Goal: Task Accomplishment & Management: Use online tool/utility

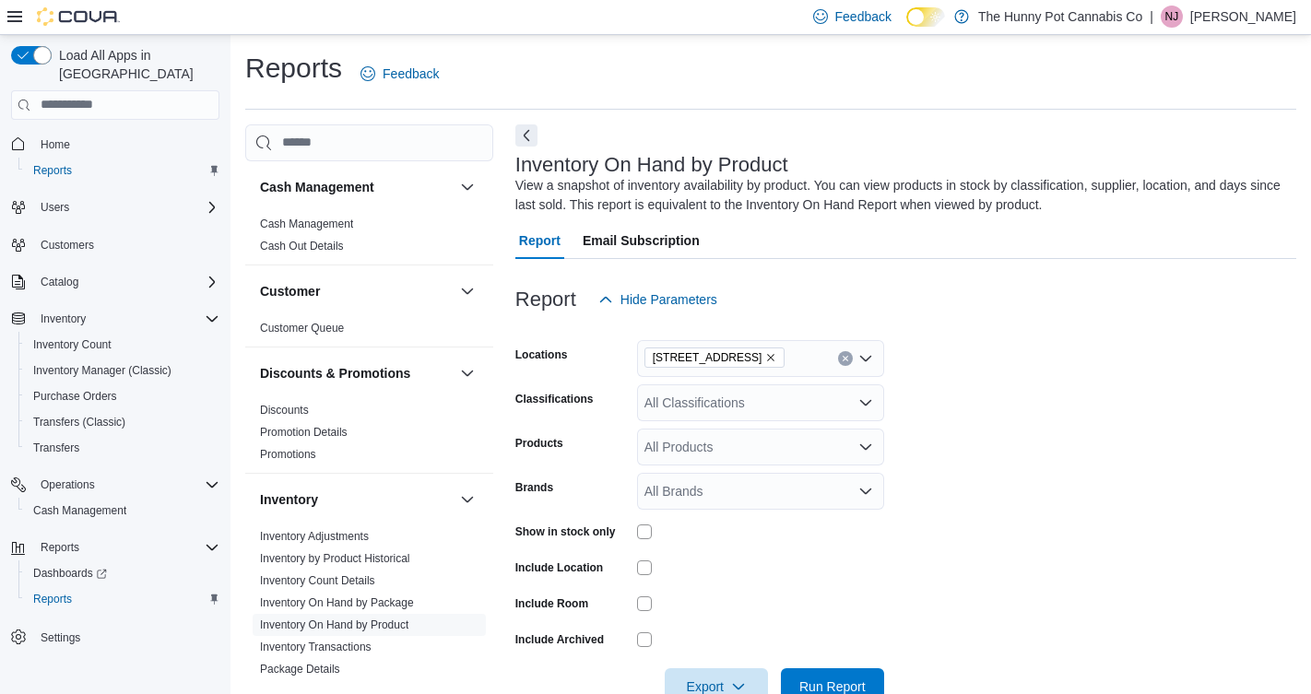
scroll to position [47, 0]
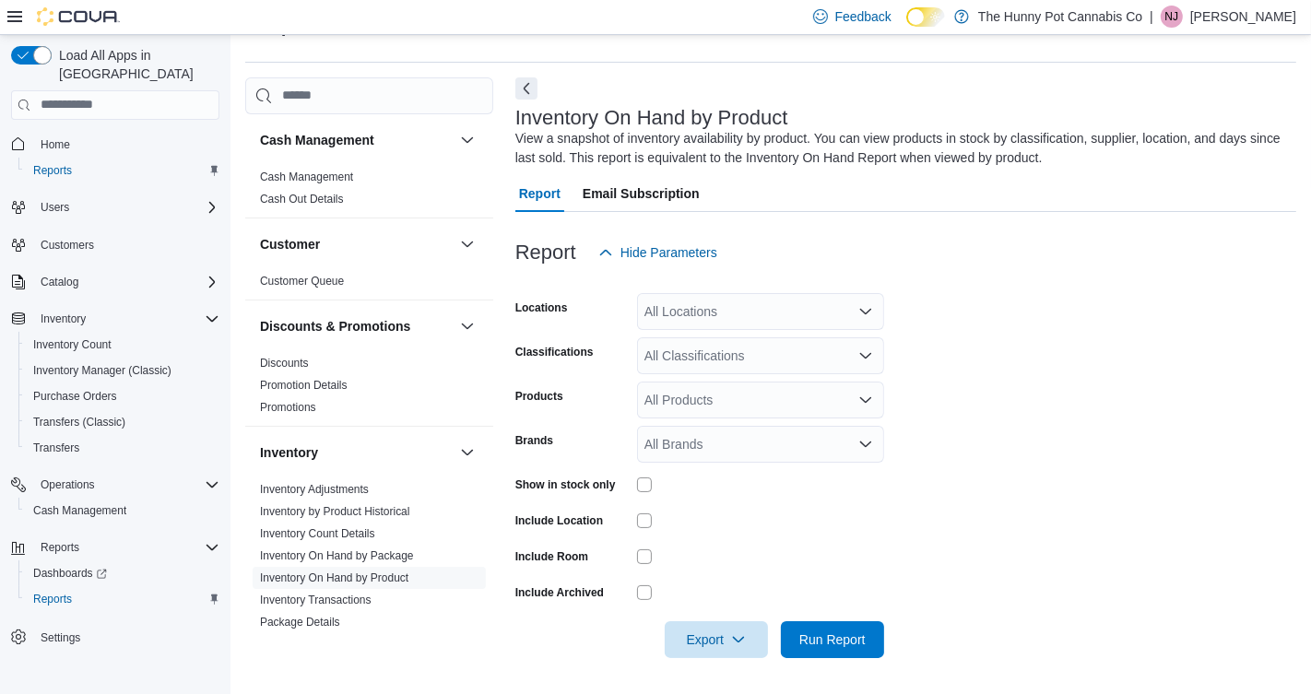
click at [703, 339] on div "All Classifications" at bounding box center [760, 355] width 247 height 37
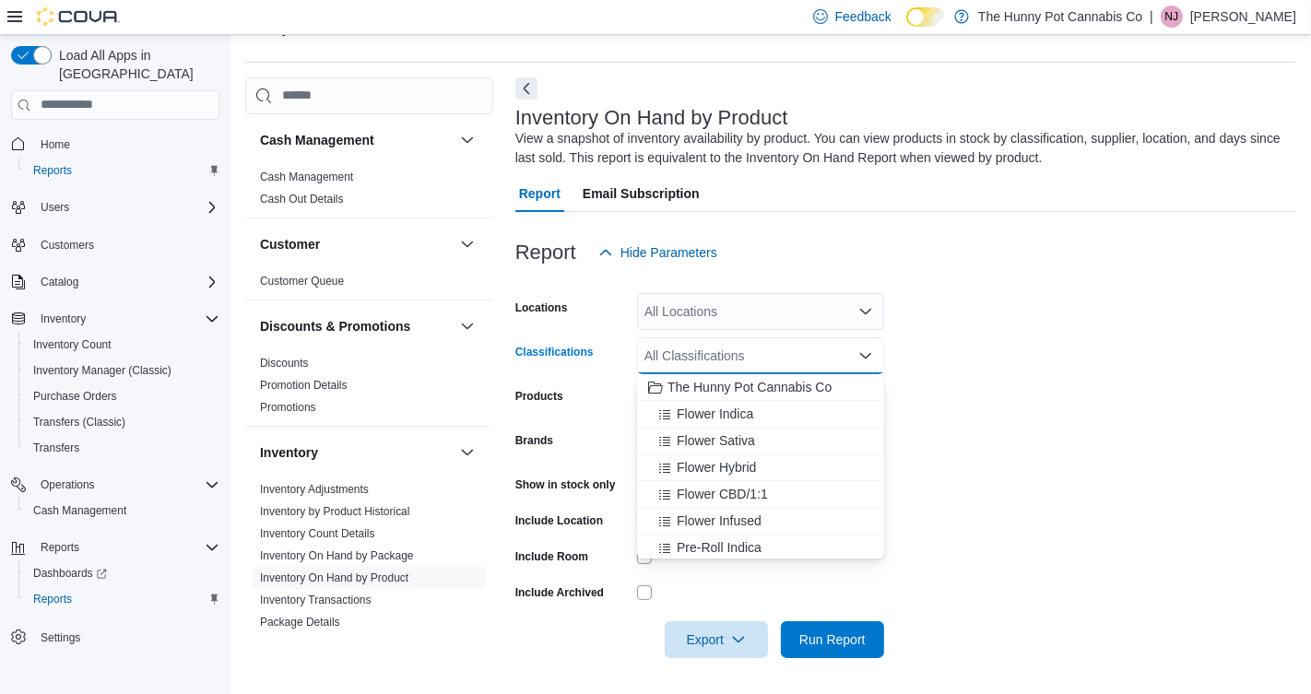
click at [714, 314] on div "All Locations" at bounding box center [760, 311] width 247 height 37
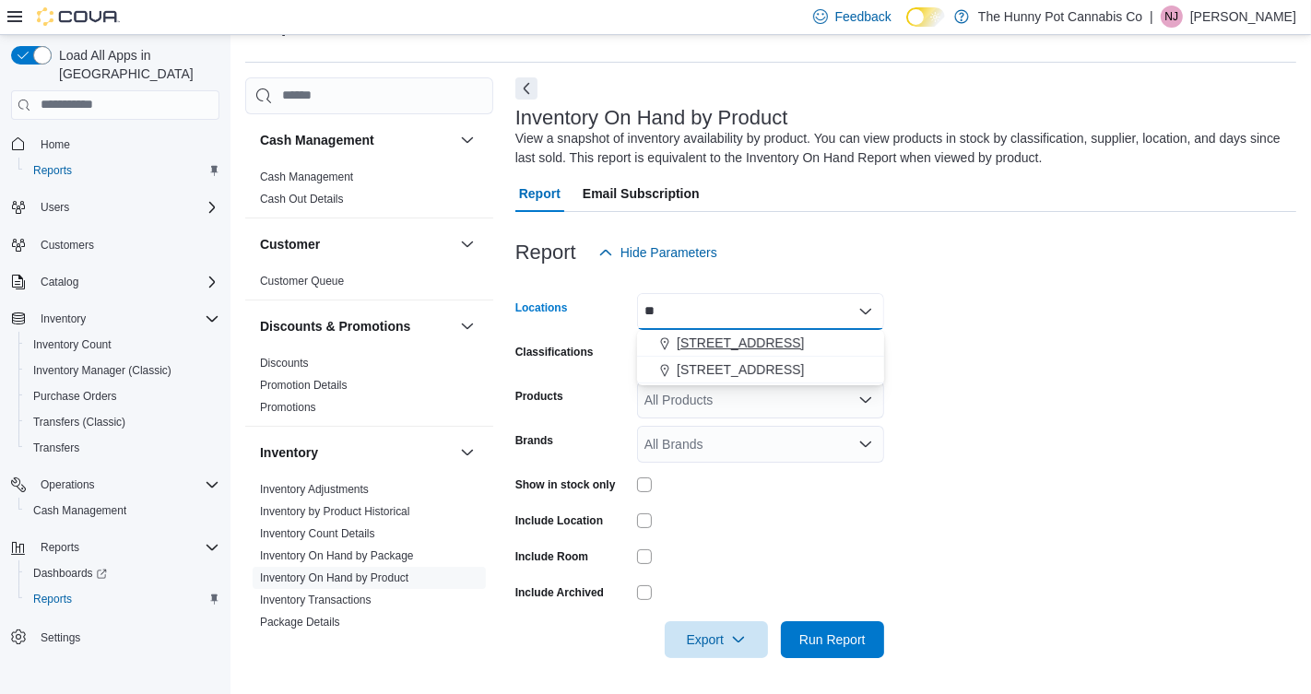
type input "**"
click at [724, 349] on span "[STREET_ADDRESS]" at bounding box center [740, 343] width 127 height 18
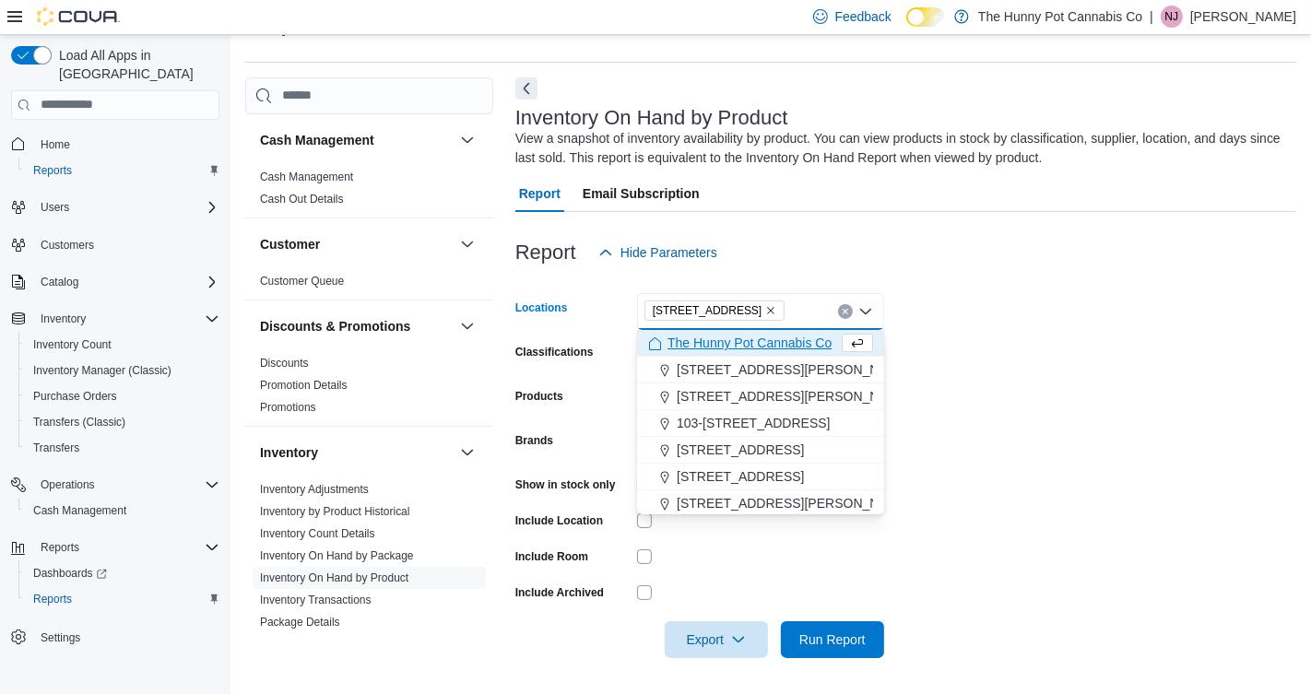
click at [1062, 383] on form "Locations [STREET_ADDRESS] Selected. [STREET_ADDRESS] Press Backspace to delete…" at bounding box center [905, 464] width 781 height 387
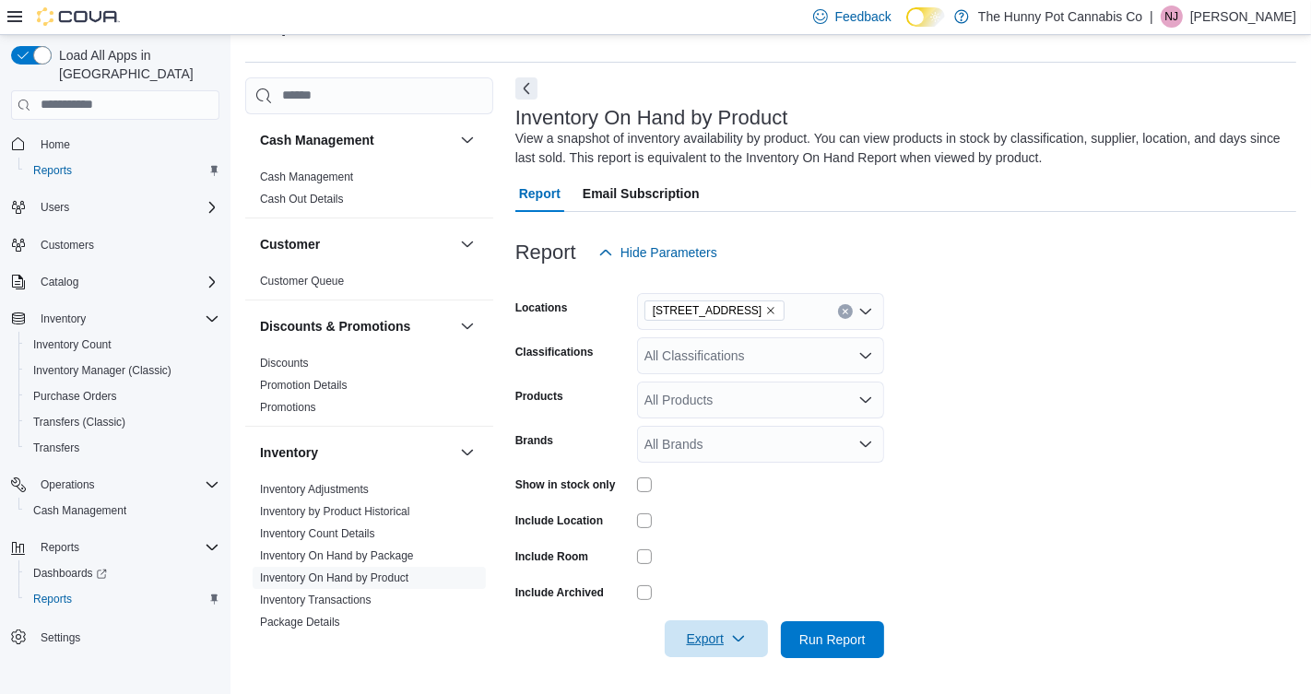
click at [703, 638] on span "Export" at bounding box center [716, 638] width 81 height 37
click at [690, 532] on span "Export to Excel" at bounding box center [717, 528] width 83 height 15
